Goal: Navigation & Orientation: Understand site structure

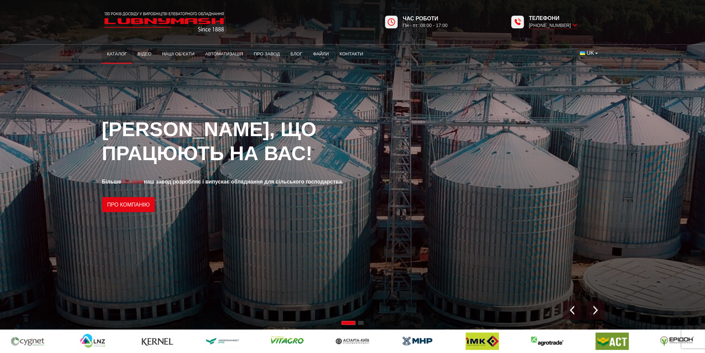
click at [119, 52] on link "Каталог" at bounding box center [117, 54] width 31 height 15
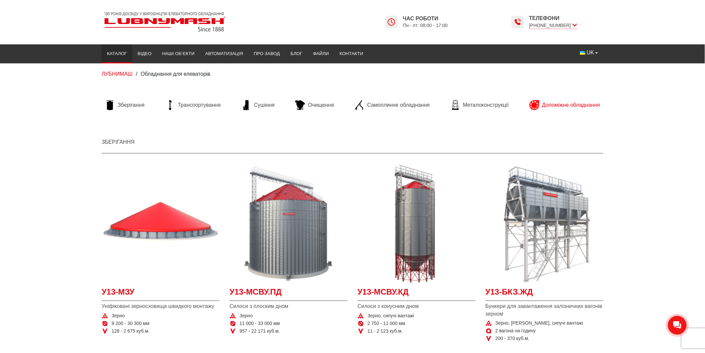
click at [576, 103] on span "Допоміжне обладнання" at bounding box center [571, 104] width 58 height 7
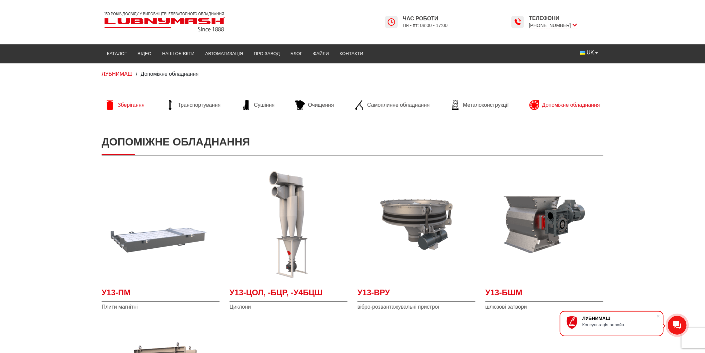
click at [135, 104] on span "Зберігання" at bounding box center [131, 104] width 27 height 7
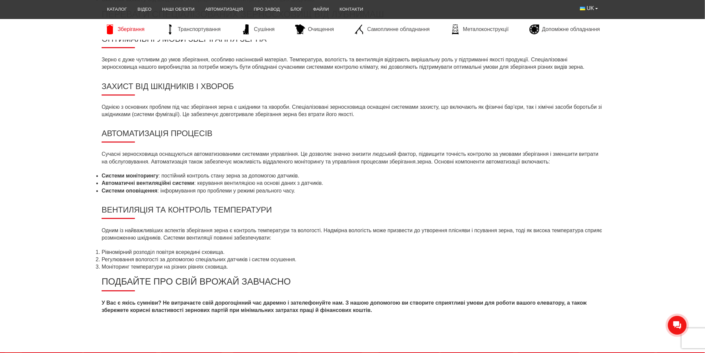
scroll to position [704, 0]
